Goal: Information Seeking & Learning: Compare options

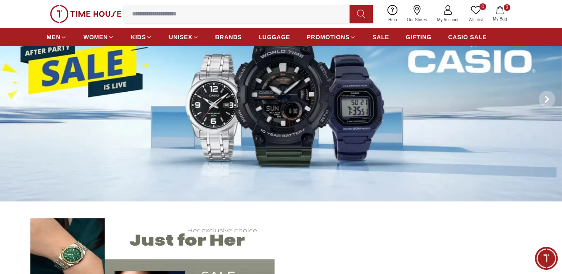
scroll to position [83, 0]
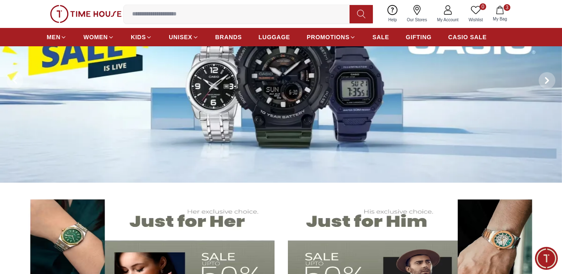
click at [266, 113] on img at bounding box center [281, 80] width 562 height 204
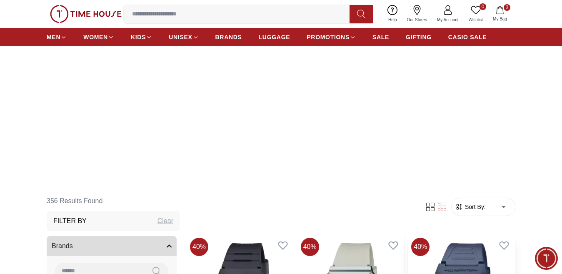
scroll to position [208, 0]
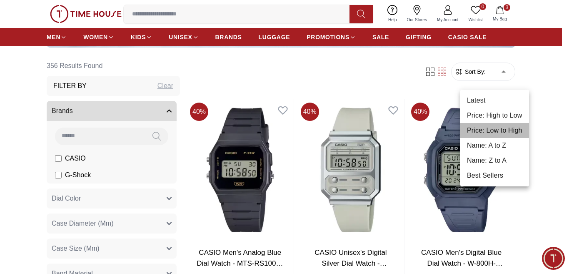
click at [496, 127] on li "Price: Low to High" at bounding box center [494, 130] width 69 height 15
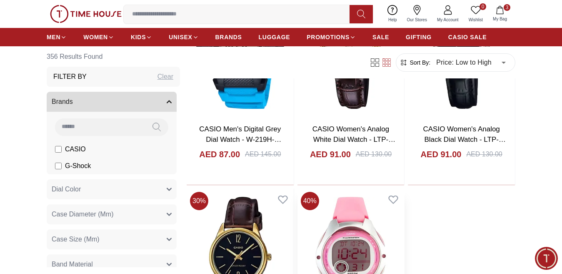
scroll to position [1458, 0]
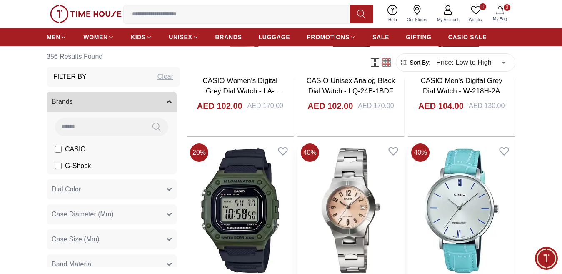
scroll to position [2583, 0]
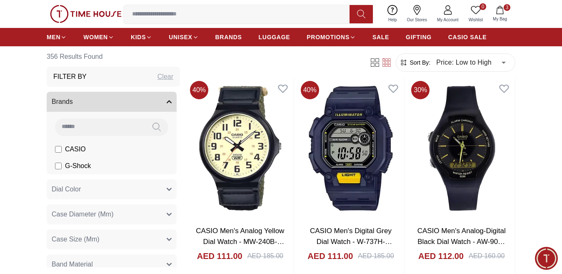
scroll to position [3208, 0]
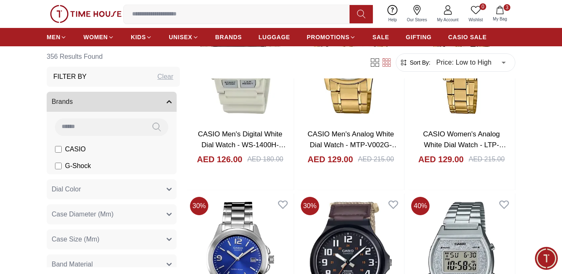
scroll to position [5332, 0]
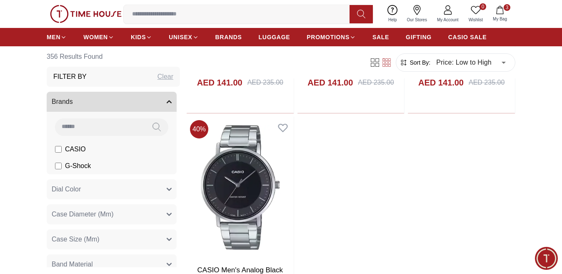
scroll to position [7261, 0]
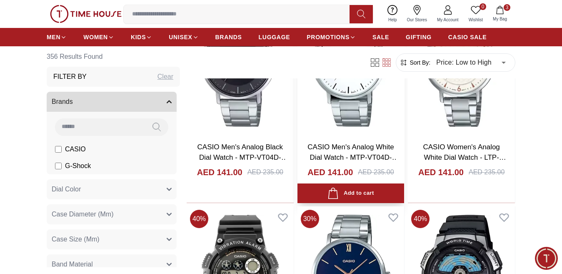
scroll to position [7540, 0]
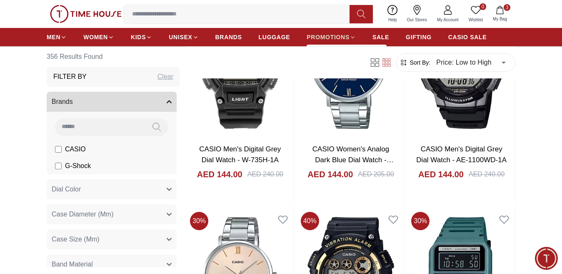
click at [334, 39] on span "PROMOTIONS" at bounding box center [328, 37] width 43 height 8
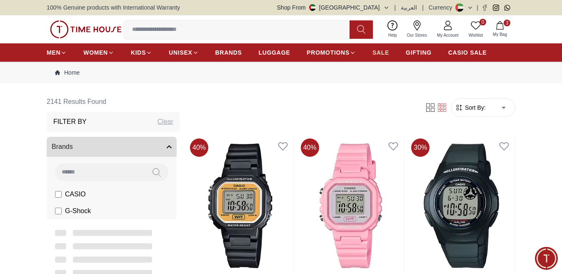
click at [382, 53] on link "SALE" at bounding box center [380, 52] width 17 height 15
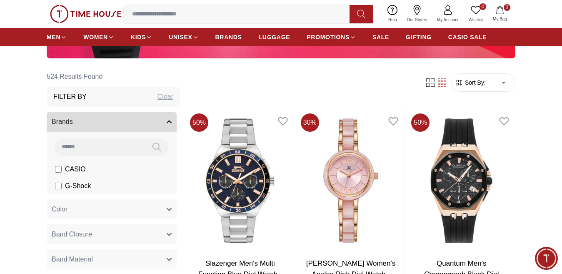
scroll to position [250, 0]
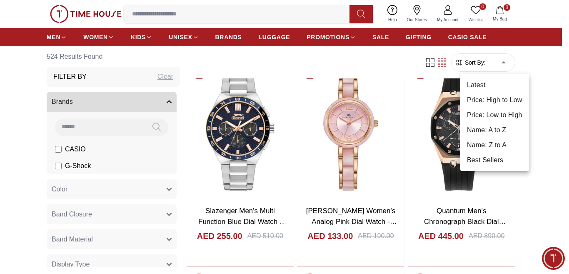
click at [492, 117] on li "Price: Low to High" at bounding box center [494, 114] width 69 height 15
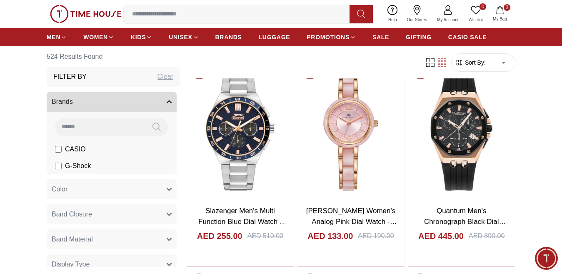
type input "*"
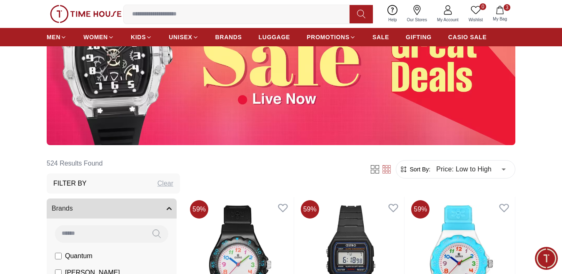
scroll to position [292, 0]
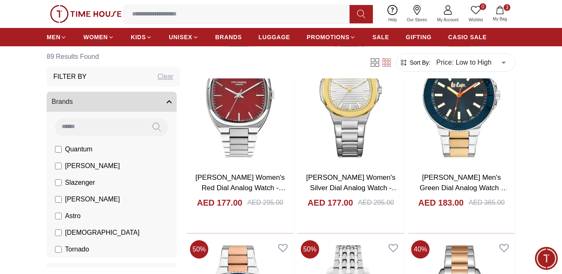
scroll to position [1083, 0]
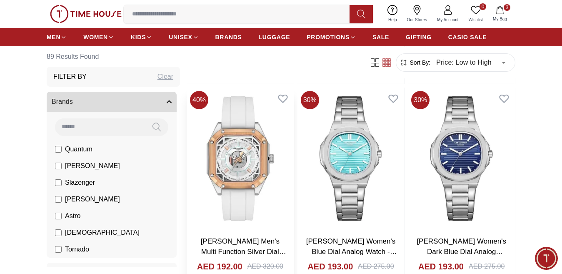
scroll to position [1750, 0]
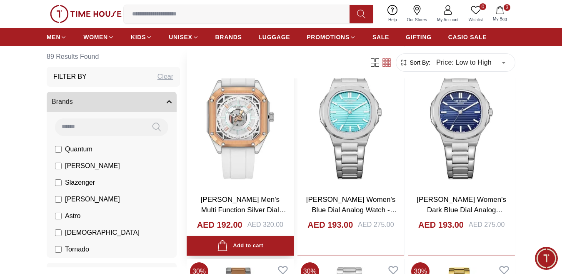
click at [243, 126] on img at bounding box center [240, 116] width 107 height 141
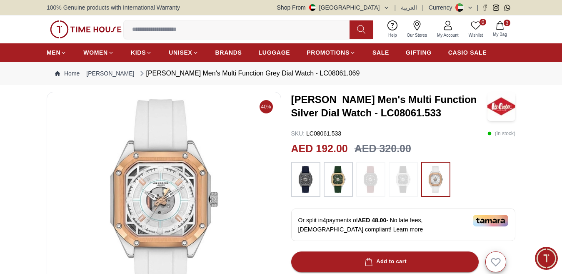
click at [171, 158] on img at bounding box center [164, 199] width 220 height 200
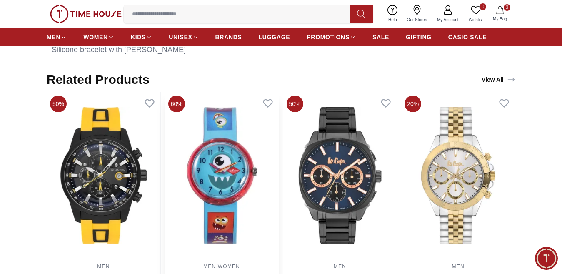
scroll to position [500, 0]
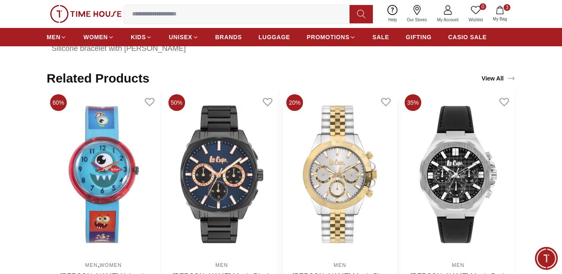
click at [342, 173] on img at bounding box center [340, 174] width 114 height 167
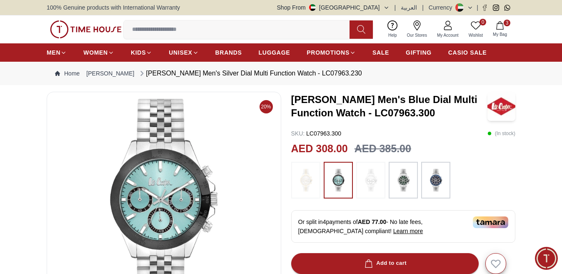
click at [309, 180] on img at bounding box center [305, 180] width 21 height 28
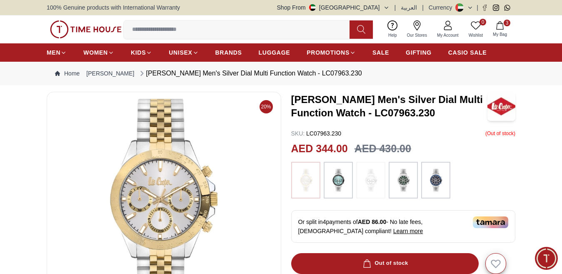
click at [377, 176] on img at bounding box center [370, 180] width 21 height 28
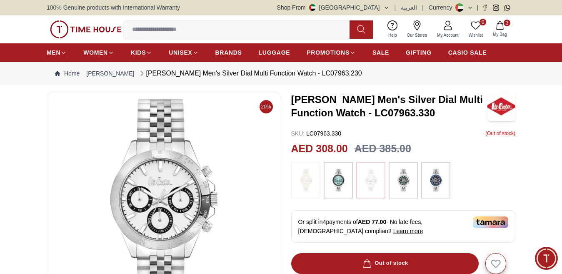
click at [402, 180] on img at bounding box center [403, 180] width 21 height 28
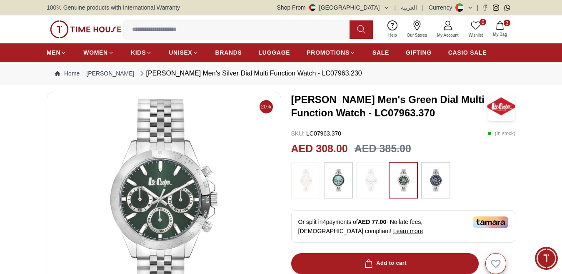
click at [431, 183] on img at bounding box center [435, 180] width 21 height 28
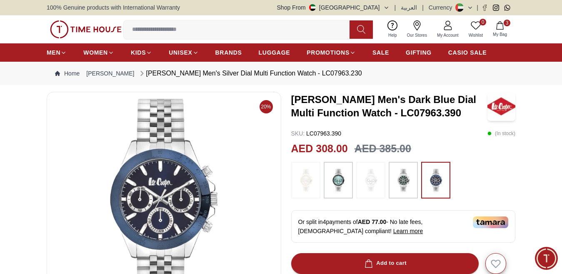
click at [335, 187] on img at bounding box center [338, 180] width 21 height 28
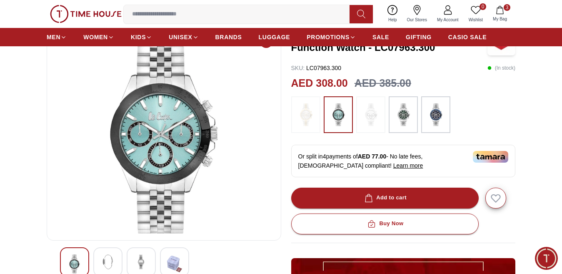
scroll to position [83, 0]
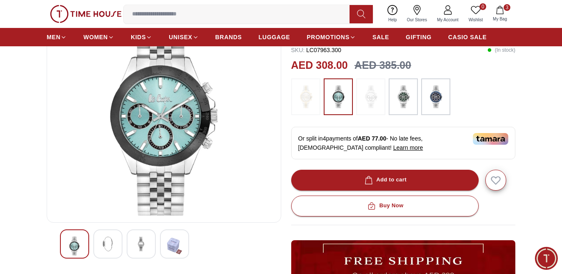
click at [127, 122] on img at bounding box center [164, 115] width 220 height 200
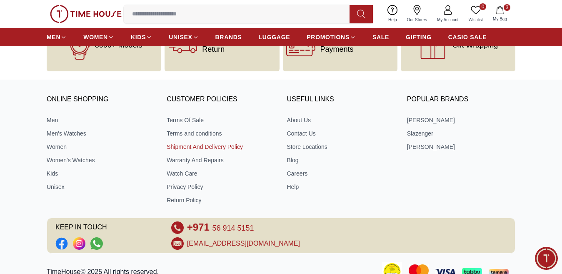
scroll to position [1184, 0]
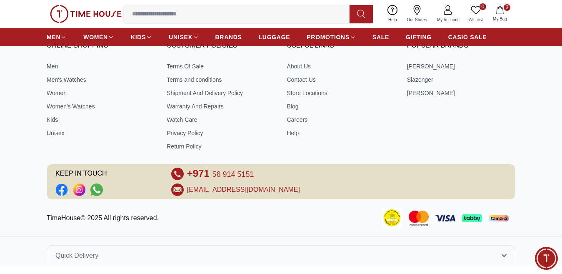
click at [81, 189] on icon "Social Link" at bounding box center [78, 188] width 11 height 11
click at [97, 191] on icon "Social Link" at bounding box center [96, 189] width 12 height 12
click at [63, 189] on icon "Social Link" at bounding box center [62, 190] width 12 height 12
